Goal: Book appointment/travel/reservation

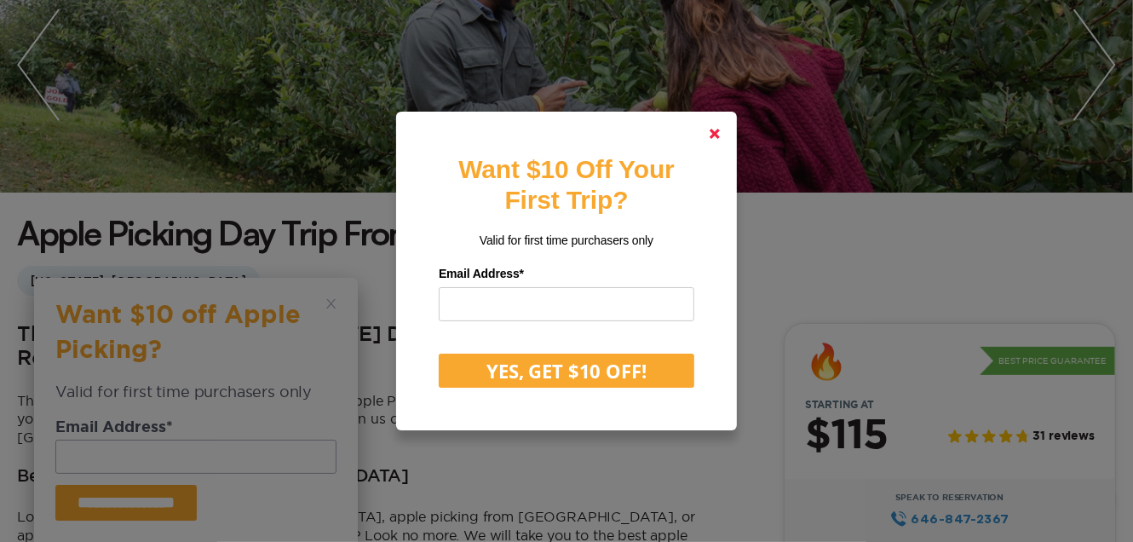
click at [718, 130] on polygon at bounding box center [714, 134] width 10 height 10
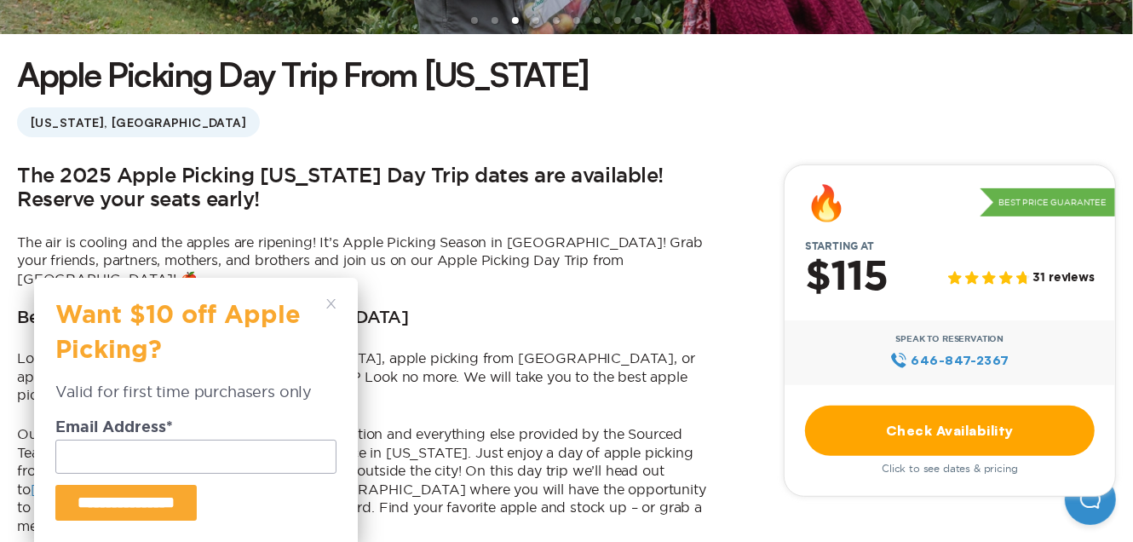
scroll to position [425, 0]
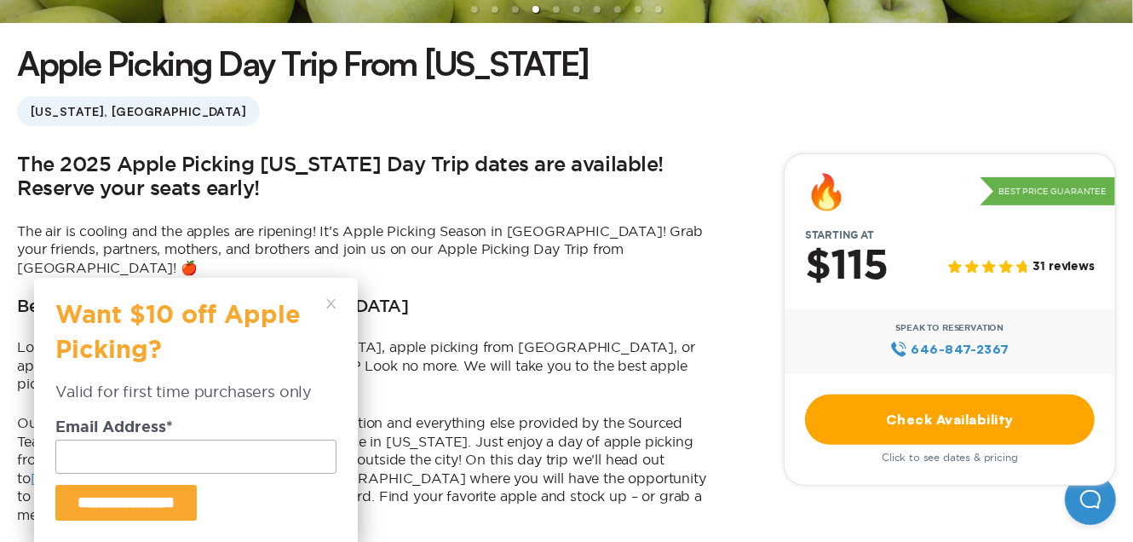
click at [330, 296] on div "**********" at bounding box center [196, 410] width 324 height 264
click at [341, 288] on div "**********" at bounding box center [196, 410] width 324 height 264
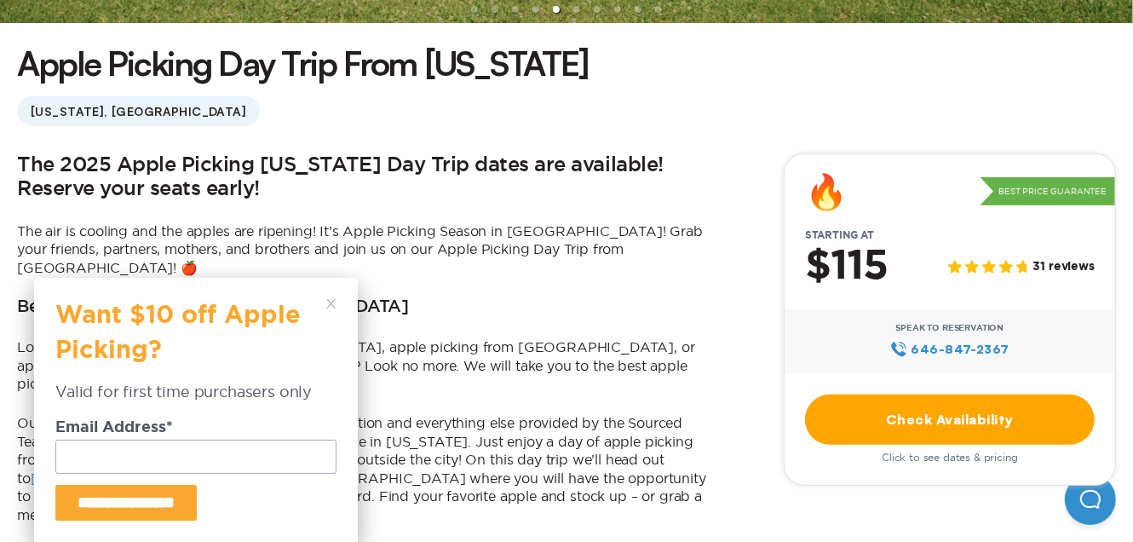
click at [339, 293] on div "**********" at bounding box center [196, 410] width 324 height 264
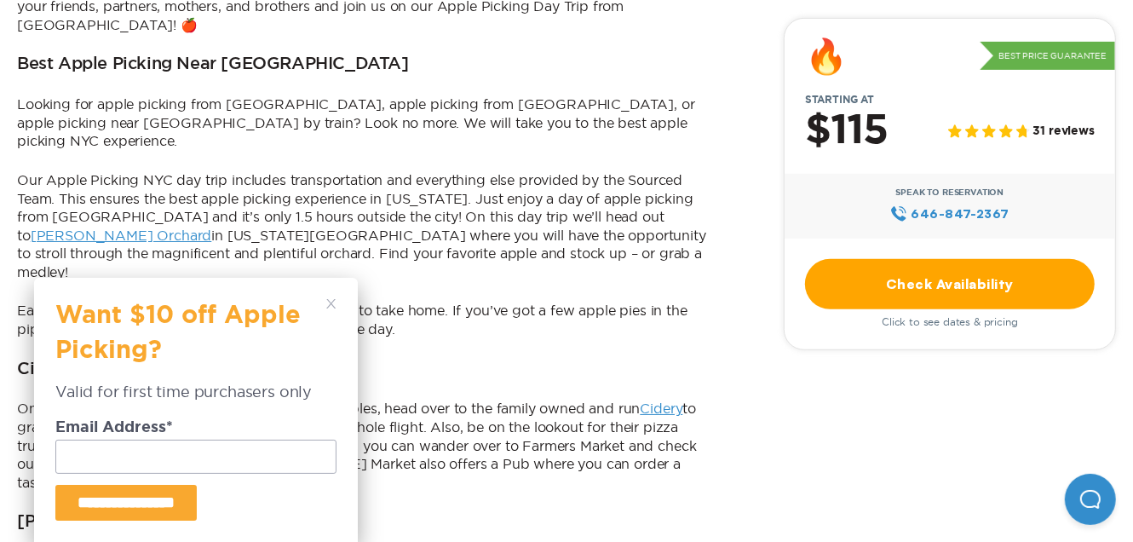
scroll to position [680, 0]
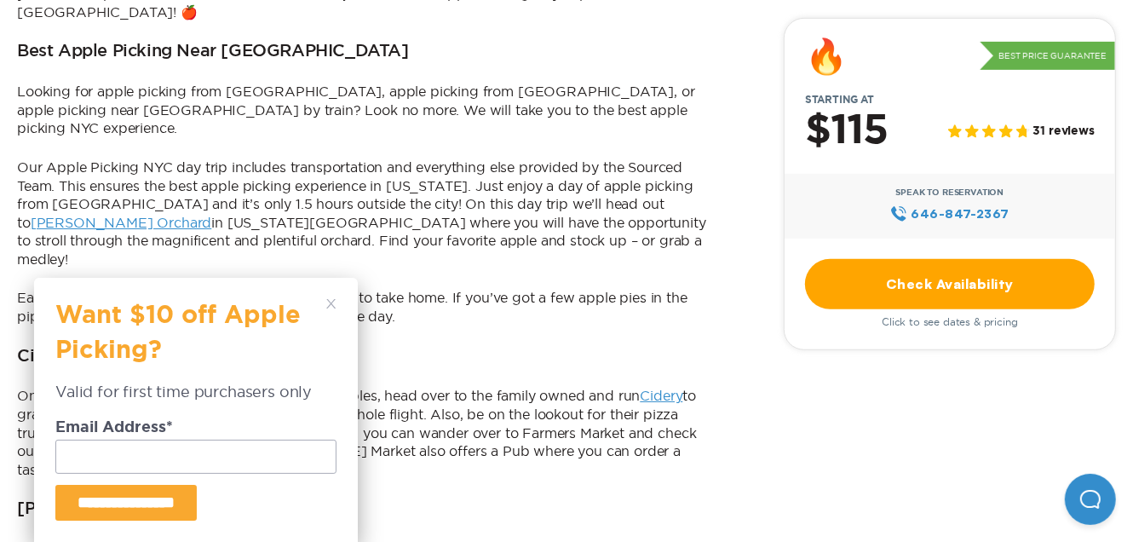
click at [333, 307] on polygon at bounding box center [330, 303] width 9 height 9
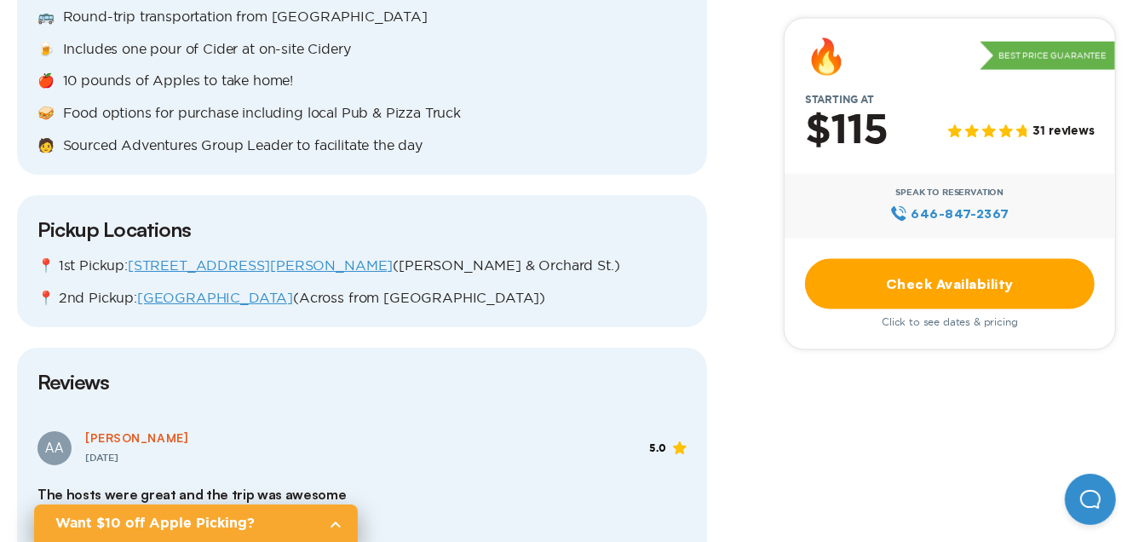
scroll to position [1959, 0]
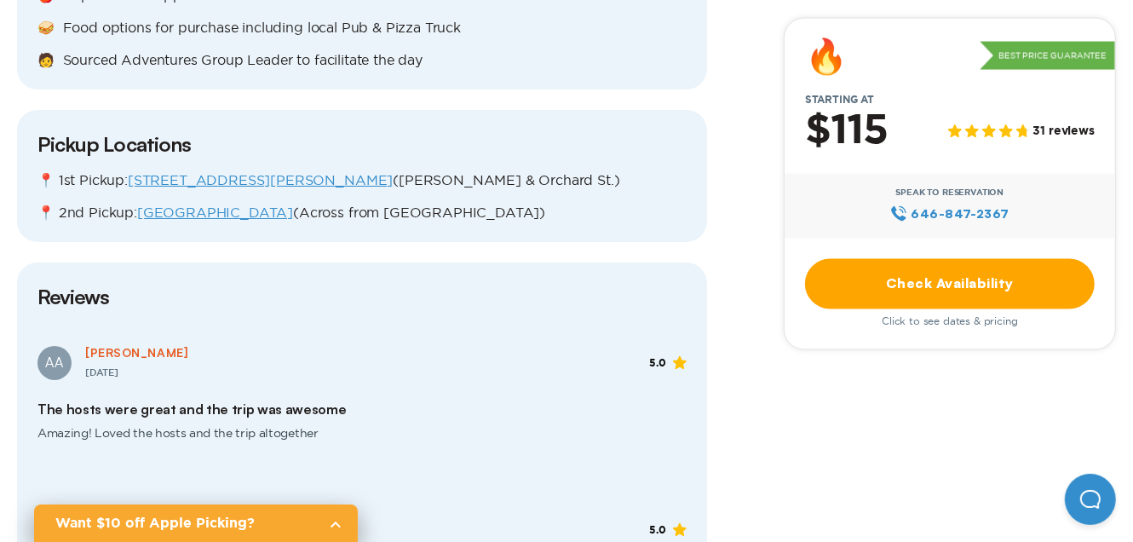
click at [200, 204] on link "[GEOGRAPHIC_DATA]" at bounding box center [215, 211] width 156 height 15
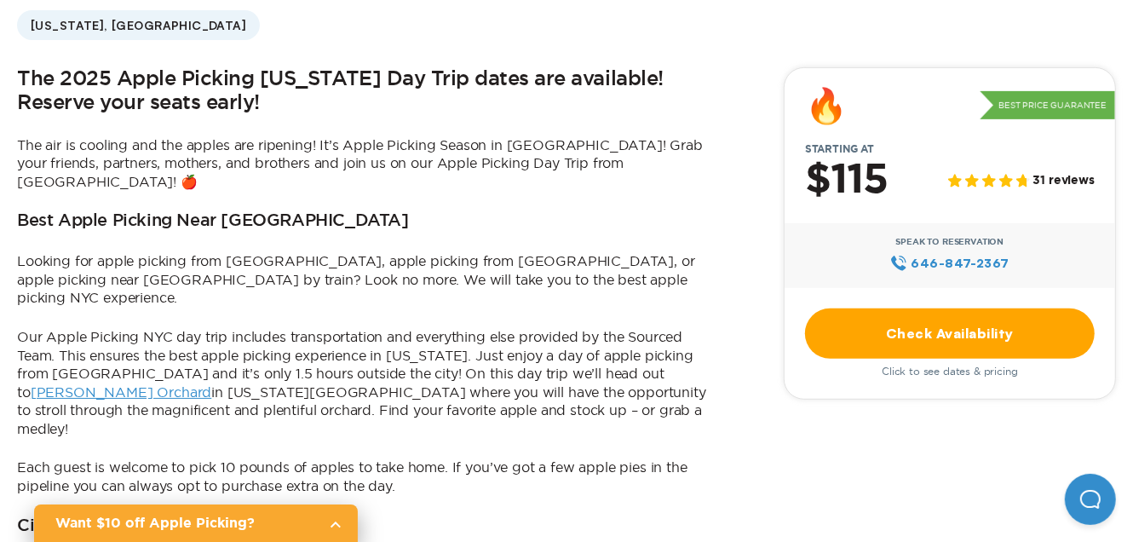
scroll to position [680, 0]
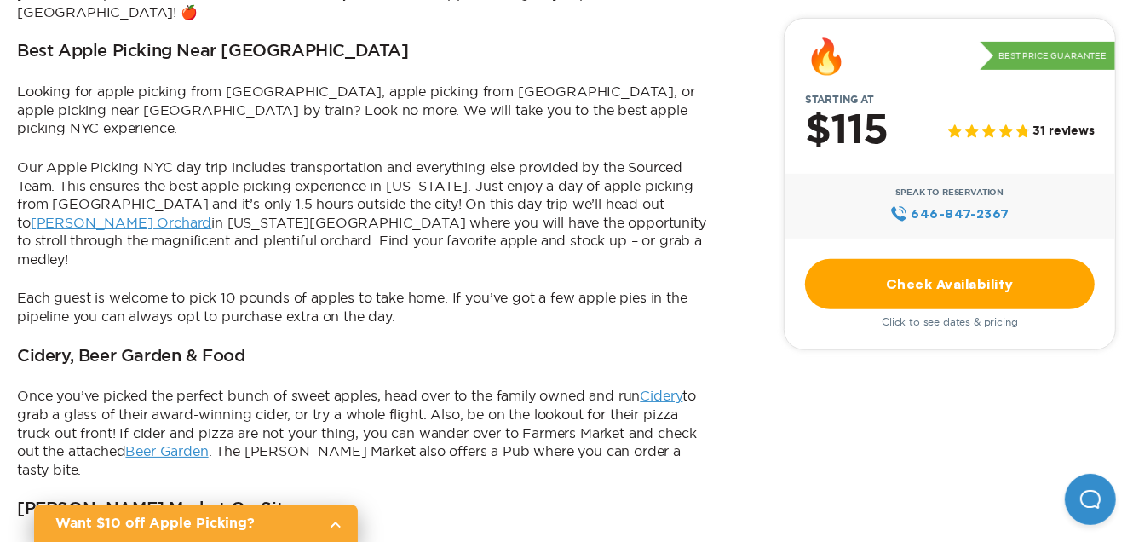
click at [958, 293] on link "Check Availability" at bounding box center [950, 283] width 290 height 50
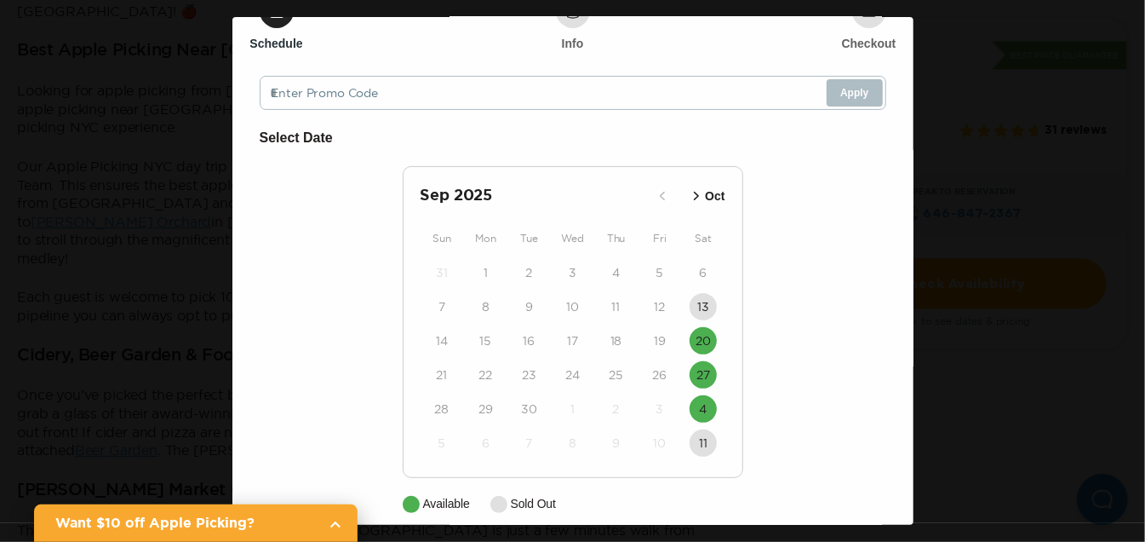
scroll to position [102, 0]
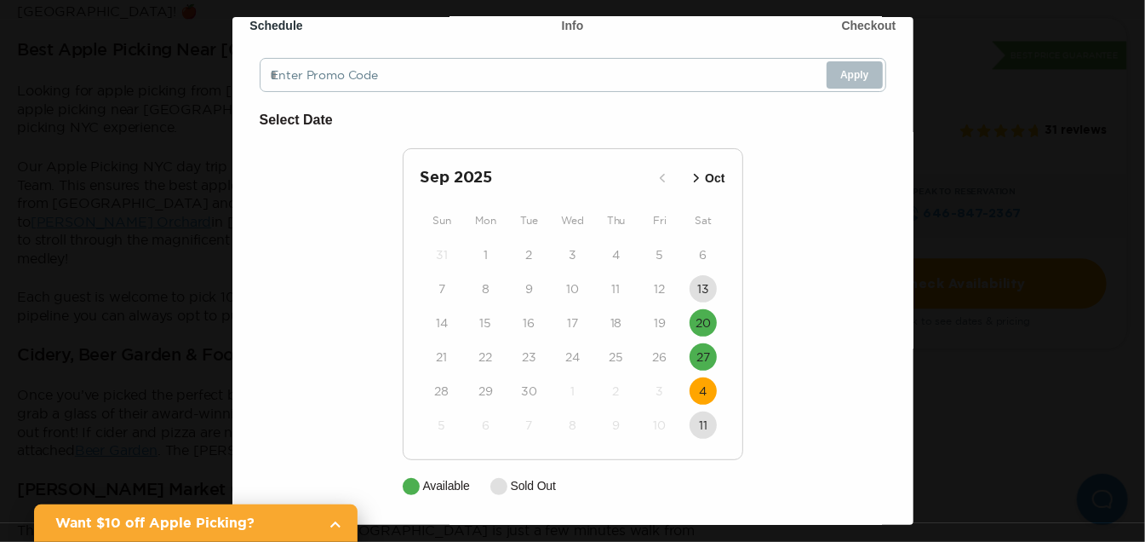
click at [699, 387] on time "4" at bounding box center [703, 390] width 8 height 17
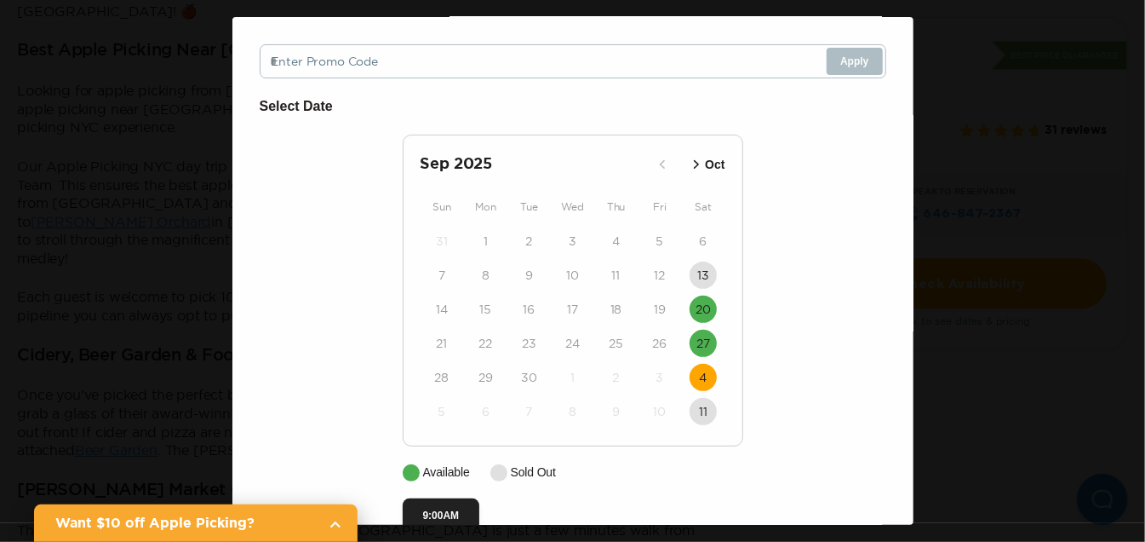
scroll to position [153, 0]
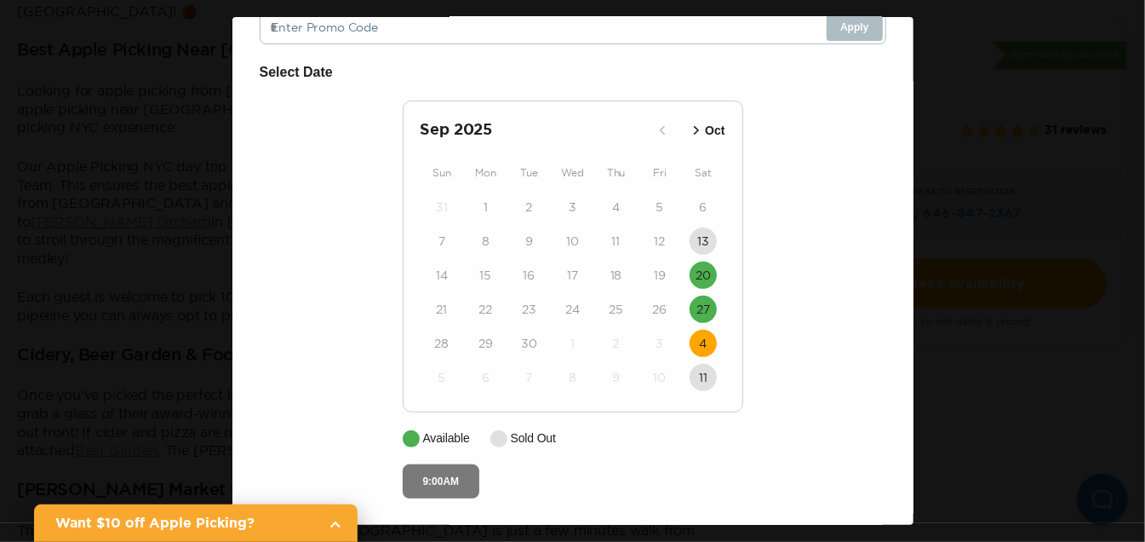
click at [438, 479] on button "9:00AM" at bounding box center [441, 481] width 77 height 34
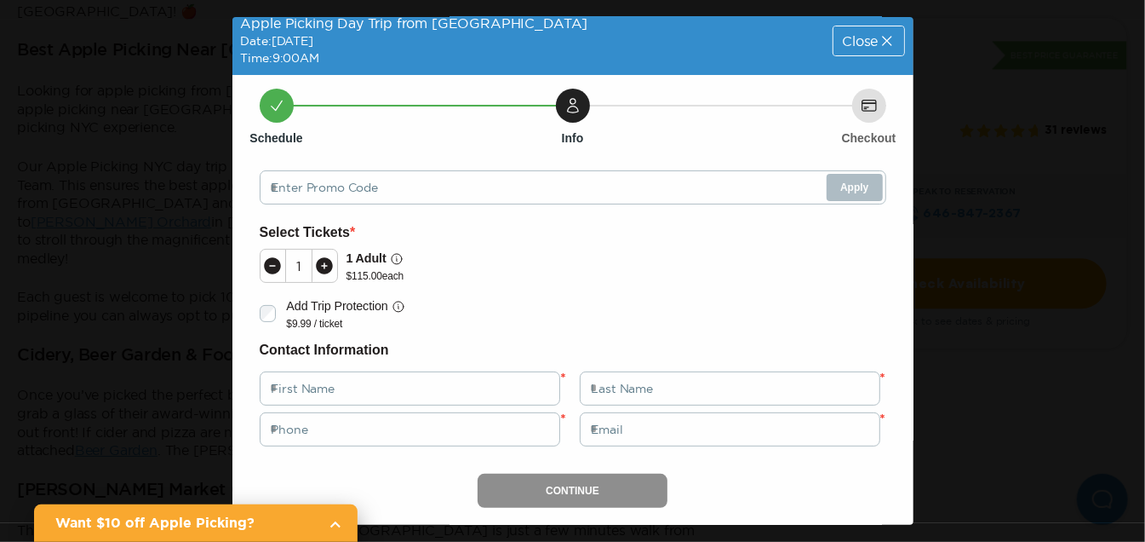
scroll to position [0, 0]
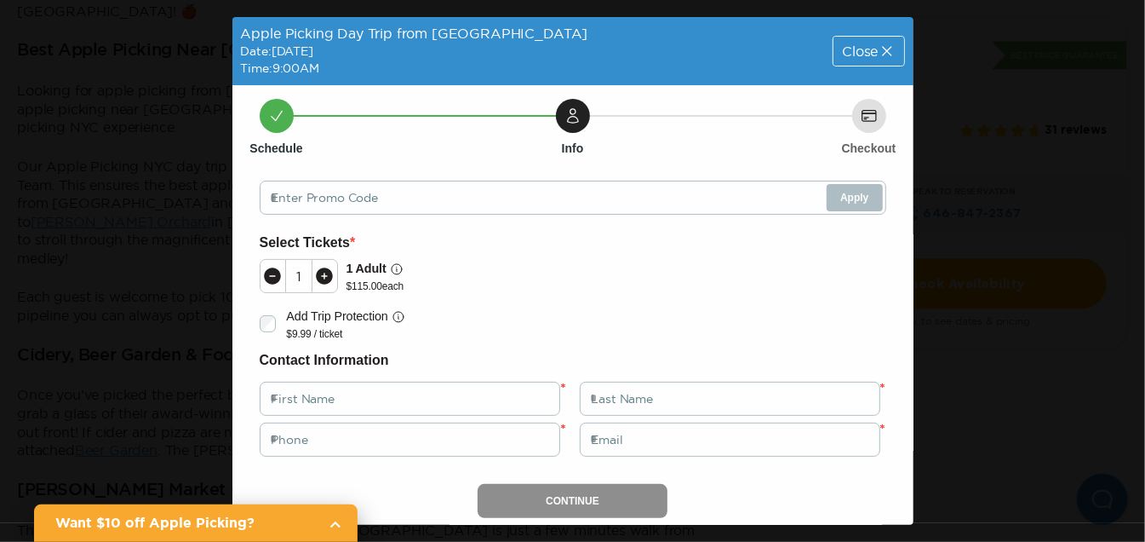
click at [879, 47] on icon at bounding box center [887, 51] width 17 height 17
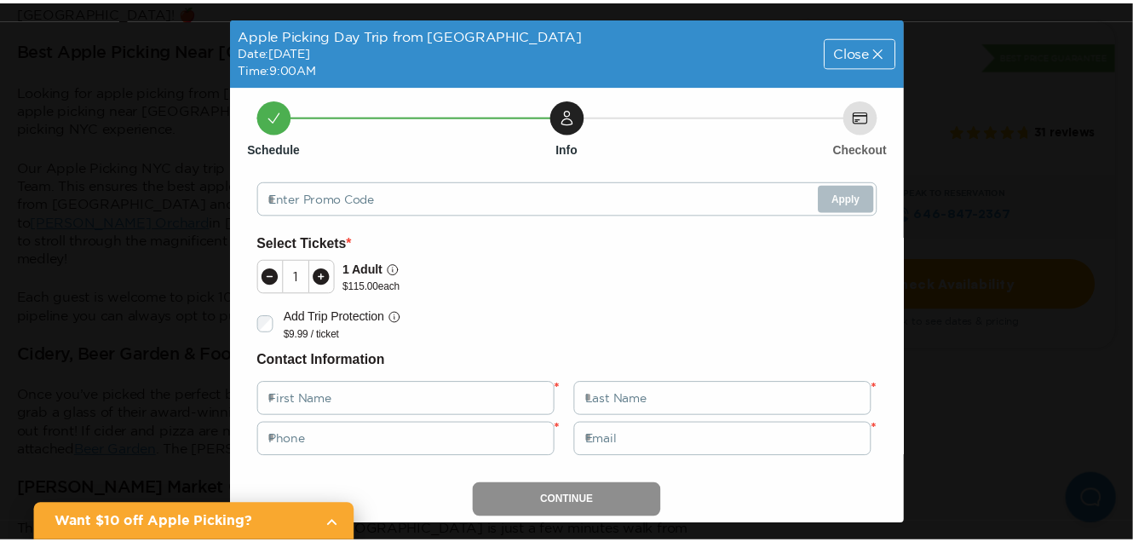
scroll to position [680, 0]
